Goal: Task Accomplishment & Management: Use online tool/utility

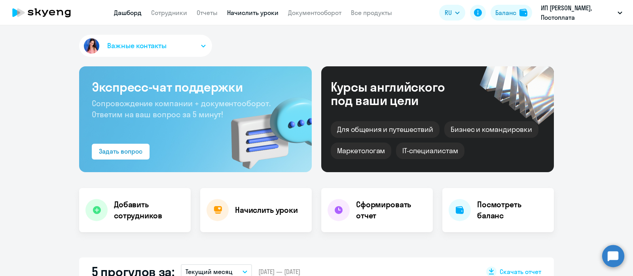
click at [262, 11] on link "Начислить уроки" at bounding box center [252, 13] width 51 height 8
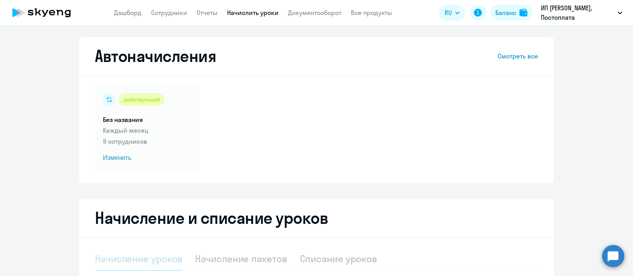
select select "10"
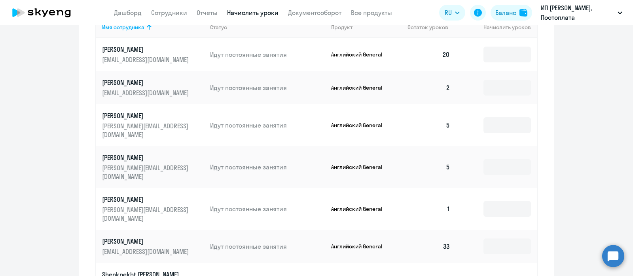
scroll to position [344, 0]
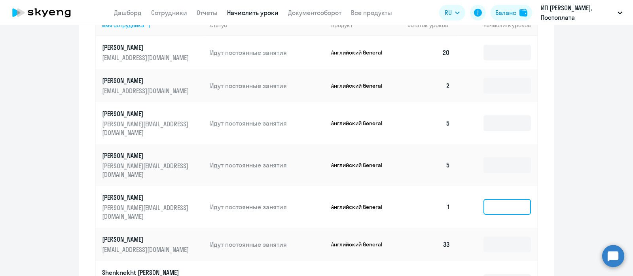
click at [492, 199] on input at bounding box center [506, 207] width 47 height 16
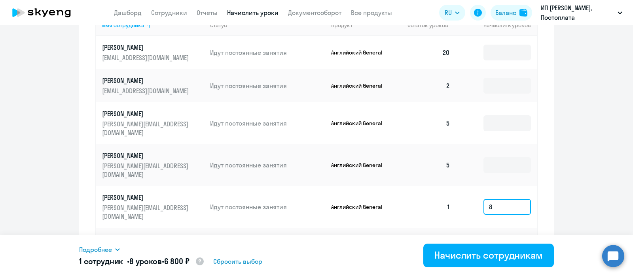
type input "8"
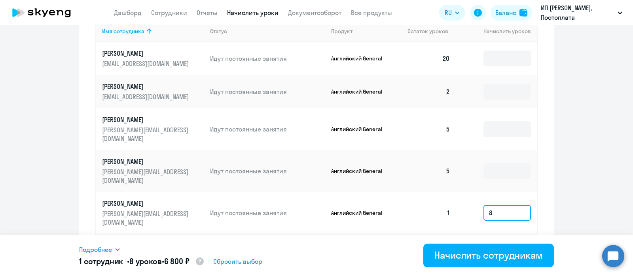
scroll to position [338, 0]
click at [489, 93] on input at bounding box center [506, 91] width 47 height 16
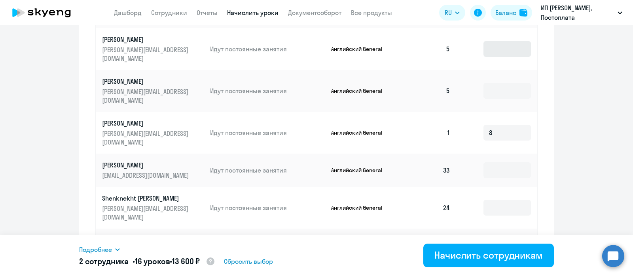
scroll to position [468, 0]
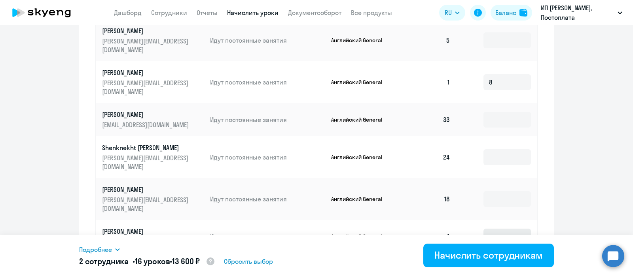
type input "8"
click at [487, 229] on input at bounding box center [506, 237] width 47 height 16
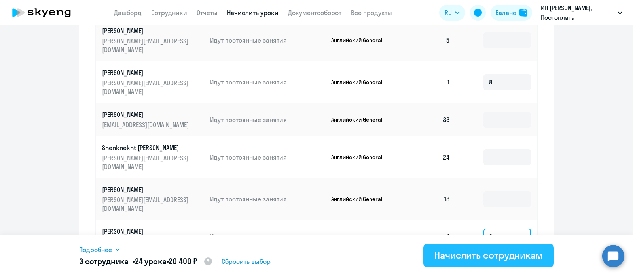
type input "8"
click at [466, 252] on div "Начислить сотрудникам" at bounding box center [488, 255] width 108 height 13
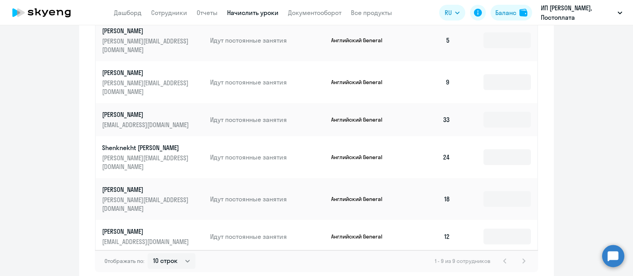
click at [79, 164] on div "Начисление и списание уроков Начисление уроков Начисление пакетов Списание урок…" at bounding box center [316, 8] width 474 height 554
